Goal: Information Seeking & Learning: Learn about a topic

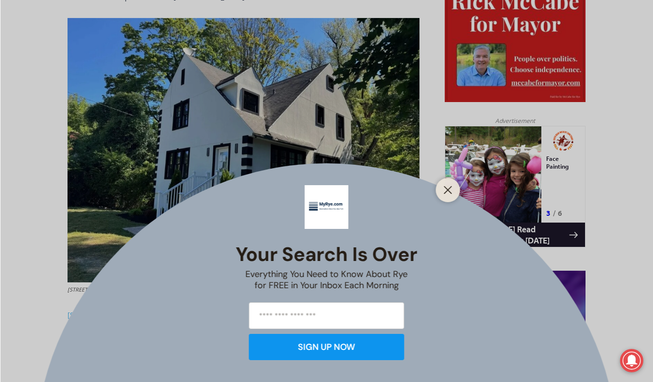
scroll to position [528, 0]
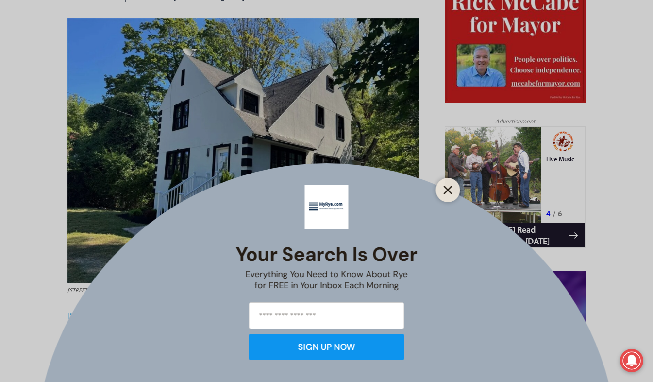
click at [449, 191] on line "Close" at bounding box center [447, 189] width 7 height 7
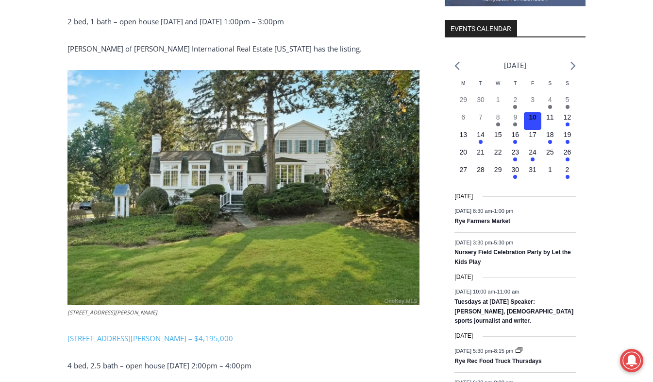
scroll to position [1185, 0]
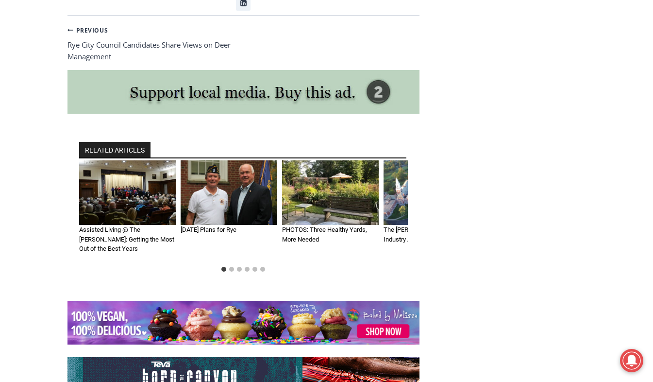
scroll to position [5780, 0]
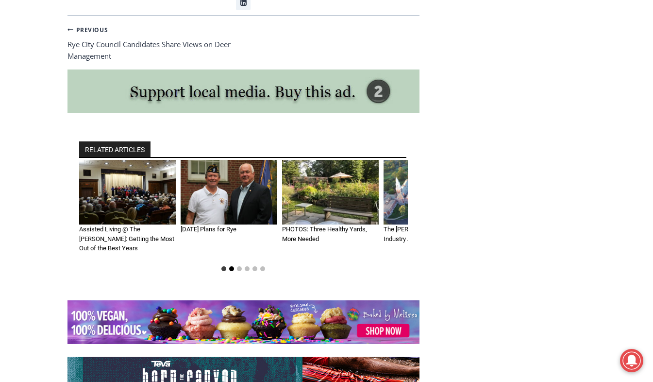
click at [232, 266] on button "Go to slide 2" at bounding box center [231, 268] width 5 height 5
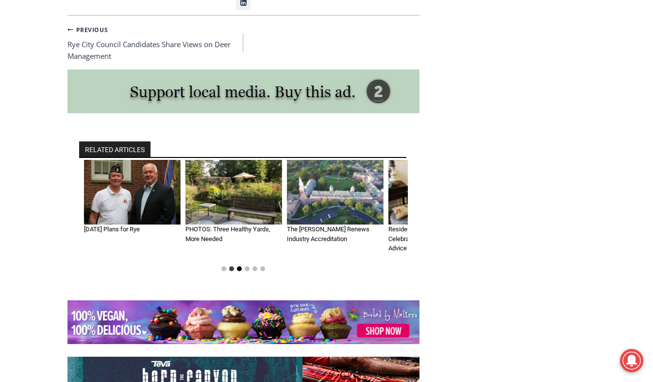
click at [240, 266] on button "Go to slide 3" at bounding box center [239, 268] width 5 height 5
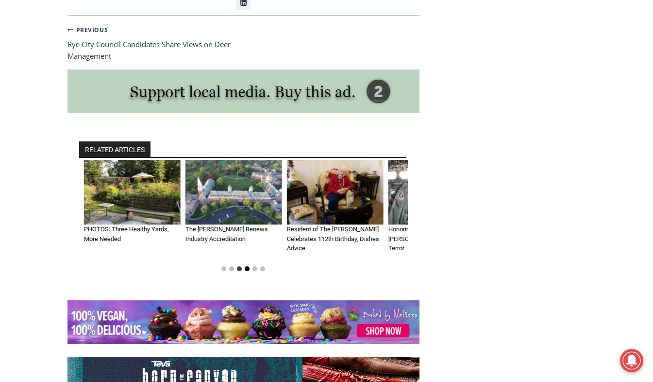
click at [247, 266] on button "Go to slide 4" at bounding box center [247, 268] width 5 height 5
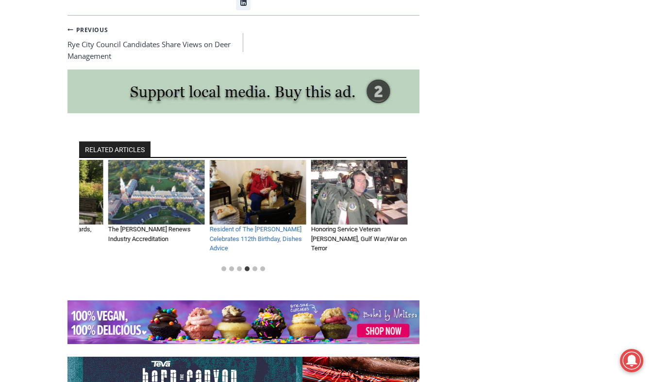
click at [258, 225] on link "Resident of The [PERSON_NAME] Celebrates 112th Birthday, Dishes Advice" at bounding box center [256, 238] width 92 height 26
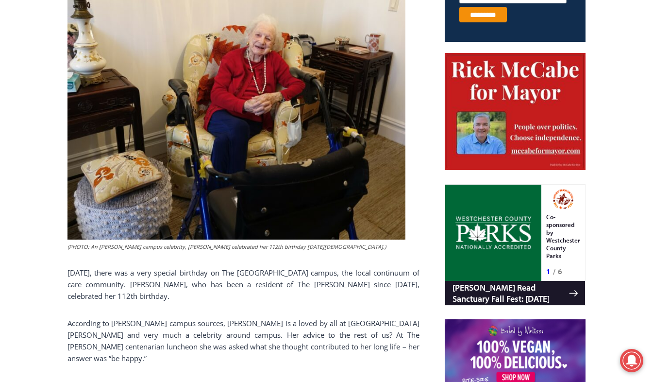
scroll to position [451, 0]
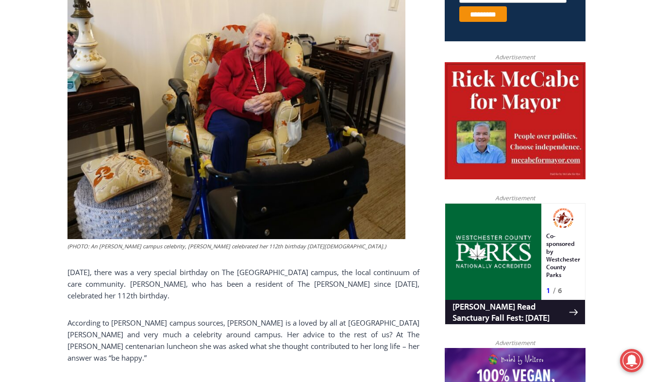
click at [258, 142] on img at bounding box center [237, 108] width 338 height 261
